Goal: Find contact information: Find contact information

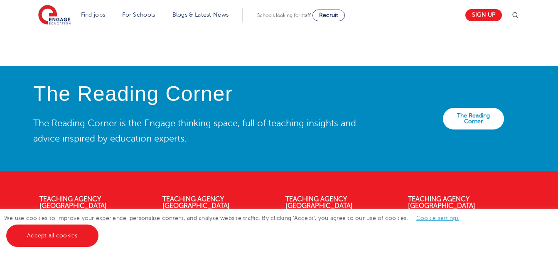
scroll to position [1912, 0]
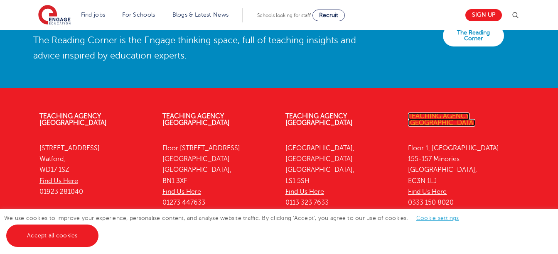
click at [451, 116] on link "Teaching Agency [GEOGRAPHIC_DATA]" at bounding box center [441, 120] width 67 height 14
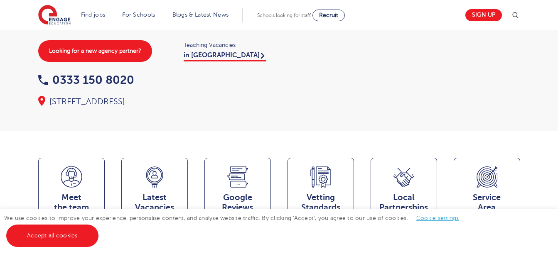
scroll to position [110, 0]
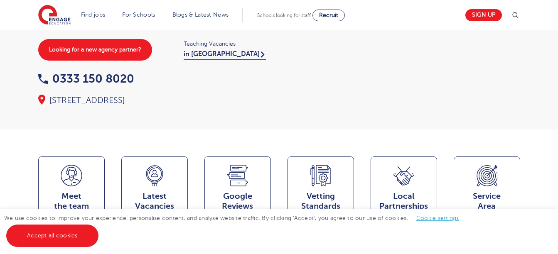
drag, startPoint x: 92, startPoint y: 112, endPoint x: 51, endPoint y: 101, distance: 42.9
click at [51, 101] on div "Floor 1, Portsoken House, 155-157 Minories, London, EC3N 1LJ" at bounding box center [154, 101] width 233 height 12
copy div "Floor 1, Portsoken House, 155-157 Minories, London, EC3N 1LJ"
click at [243, 128] on div "Home > Our coverage > London Education Recruitment Agency - London Liverpool St…" at bounding box center [279, 9] width 558 height 239
drag, startPoint x: 135, startPoint y: 78, endPoint x: 56, endPoint y: 77, distance: 79.0
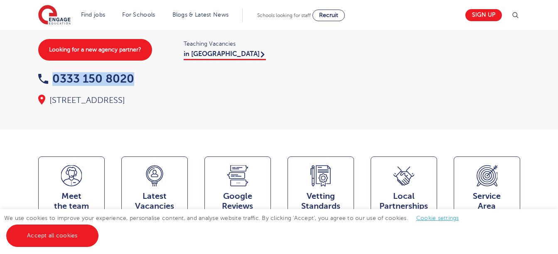
click at [56, 77] on div "0333 150 8020" at bounding box center [154, 79] width 233 height 13
copy link "0333 150 8020"
